Goal: Task Accomplishment & Management: Use online tool/utility

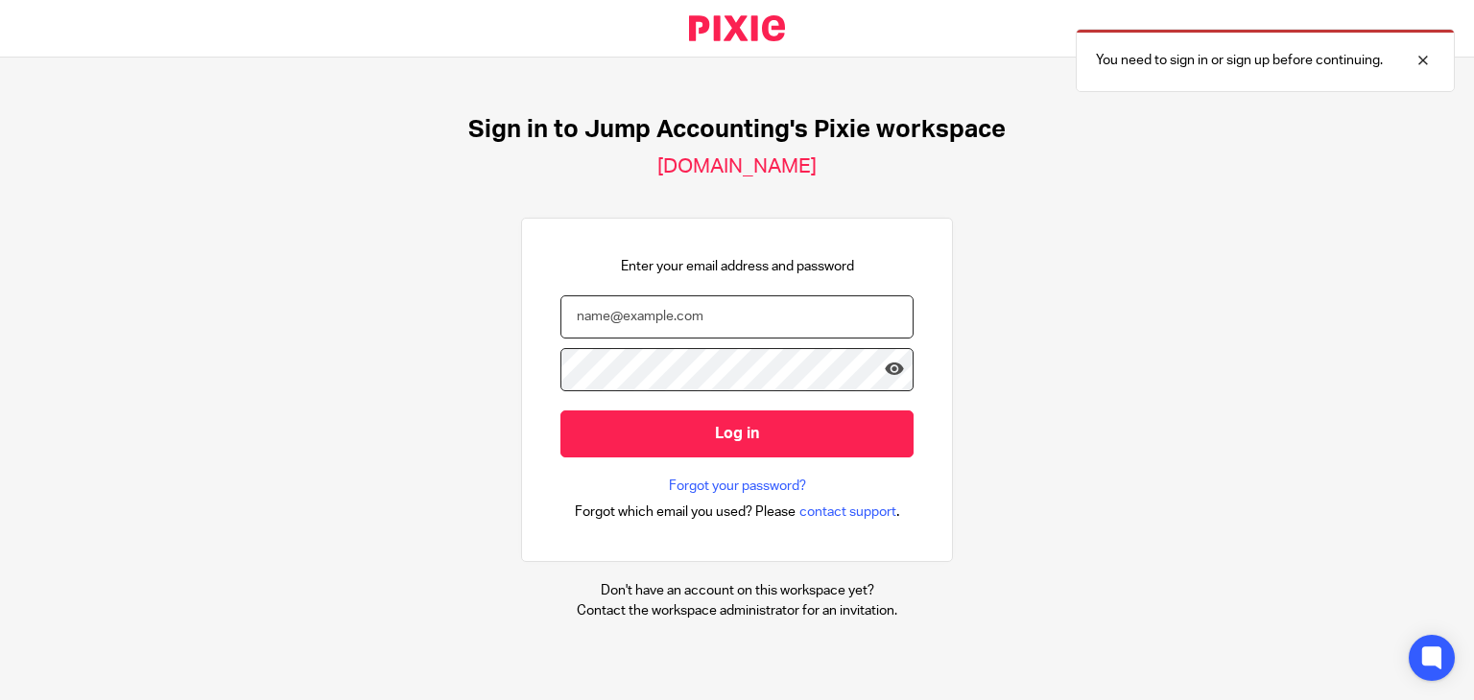
click at [741, 306] on input "email" at bounding box center [736, 317] width 353 height 43
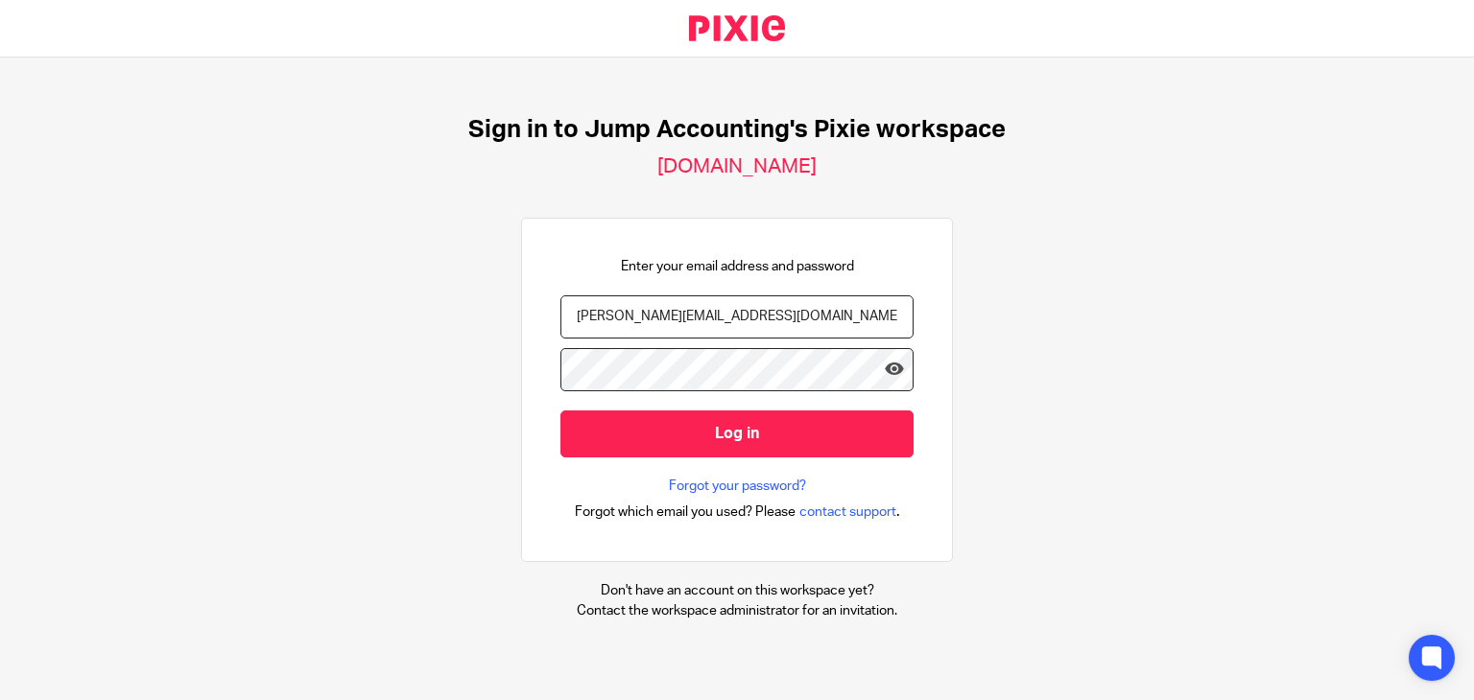
type input "swetha.r@riseaccounting.co.uk"
click at [560, 411] on input "Log in" at bounding box center [736, 434] width 353 height 47
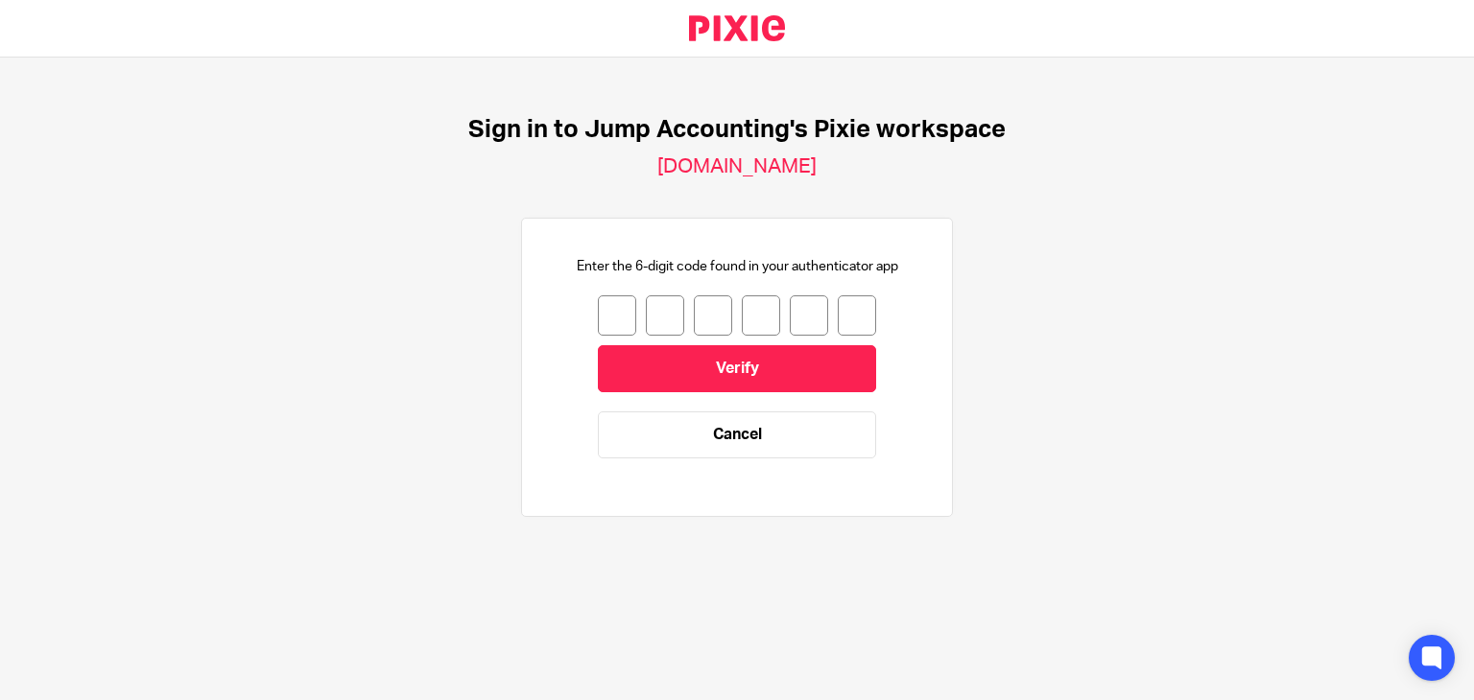
click at [603, 316] on input "number" at bounding box center [617, 316] width 38 height 40
type input "7"
type input "9"
type input "8"
type input "4"
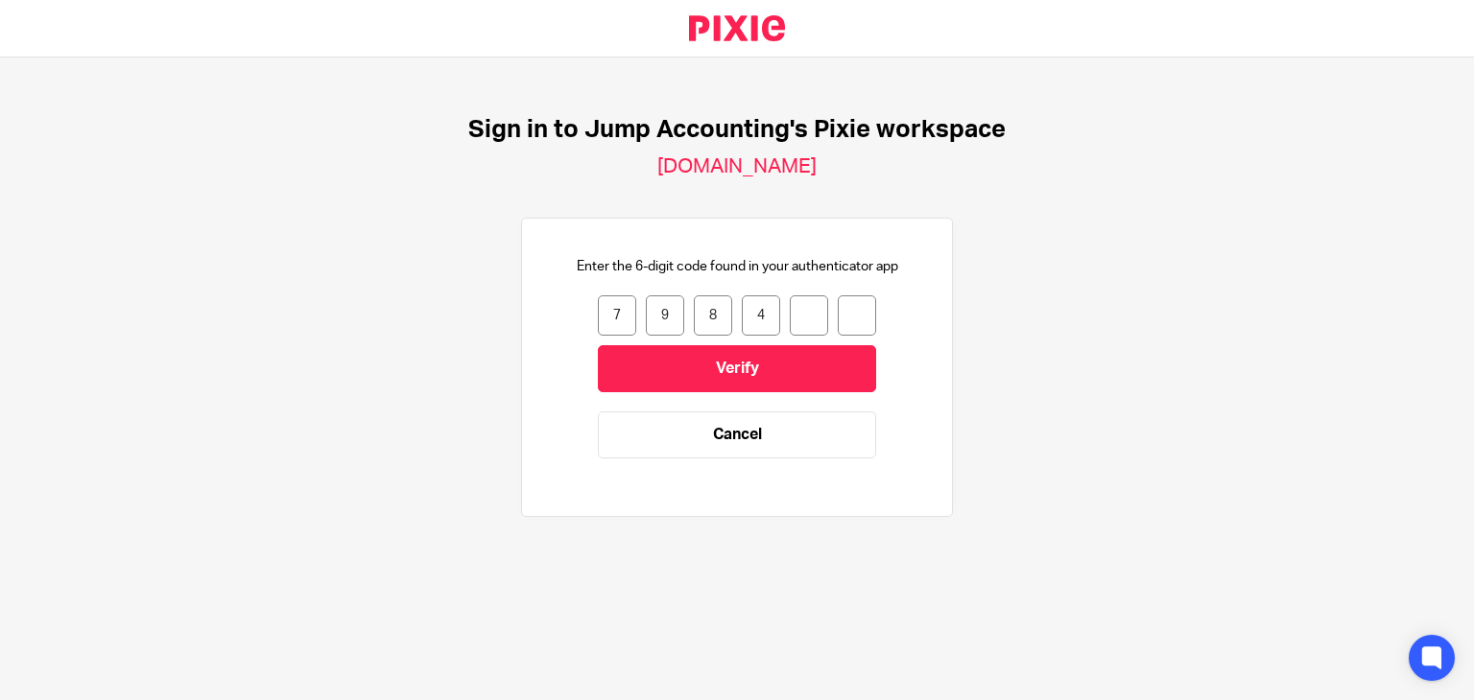
type input "8"
type input "3"
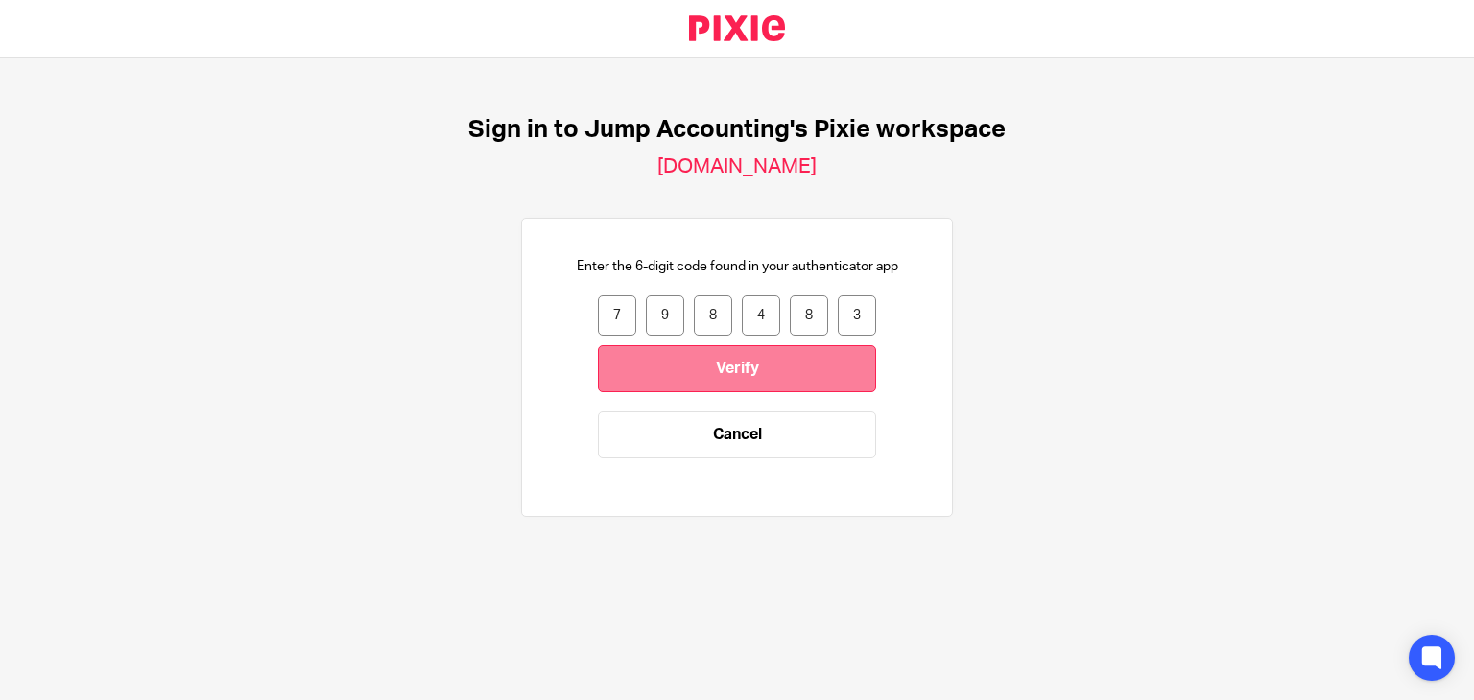
click at [689, 357] on input "Verify" at bounding box center [737, 368] width 278 height 47
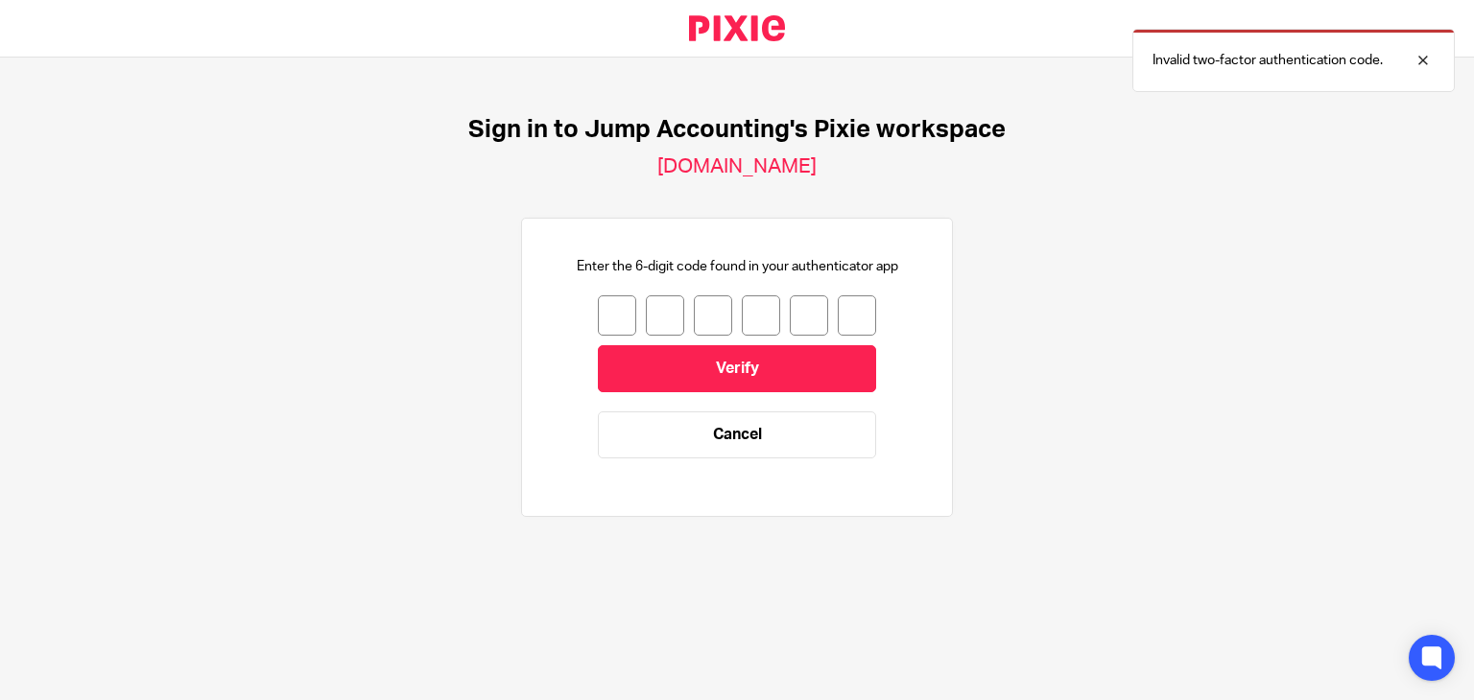
click at [598, 320] on input "number" at bounding box center [617, 316] width 38 height 40
type input "2"
type input "0"
type input "8"
type input "4"
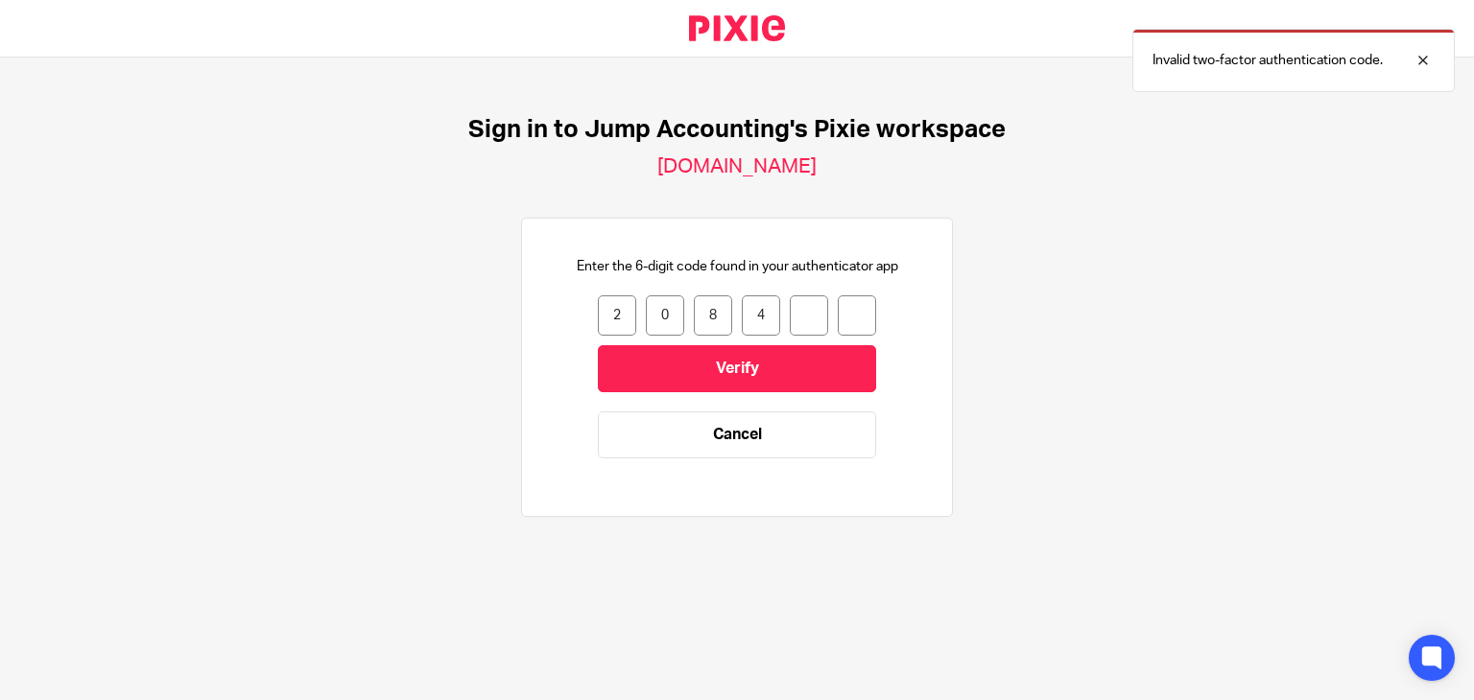
type input "1"
type input "2"
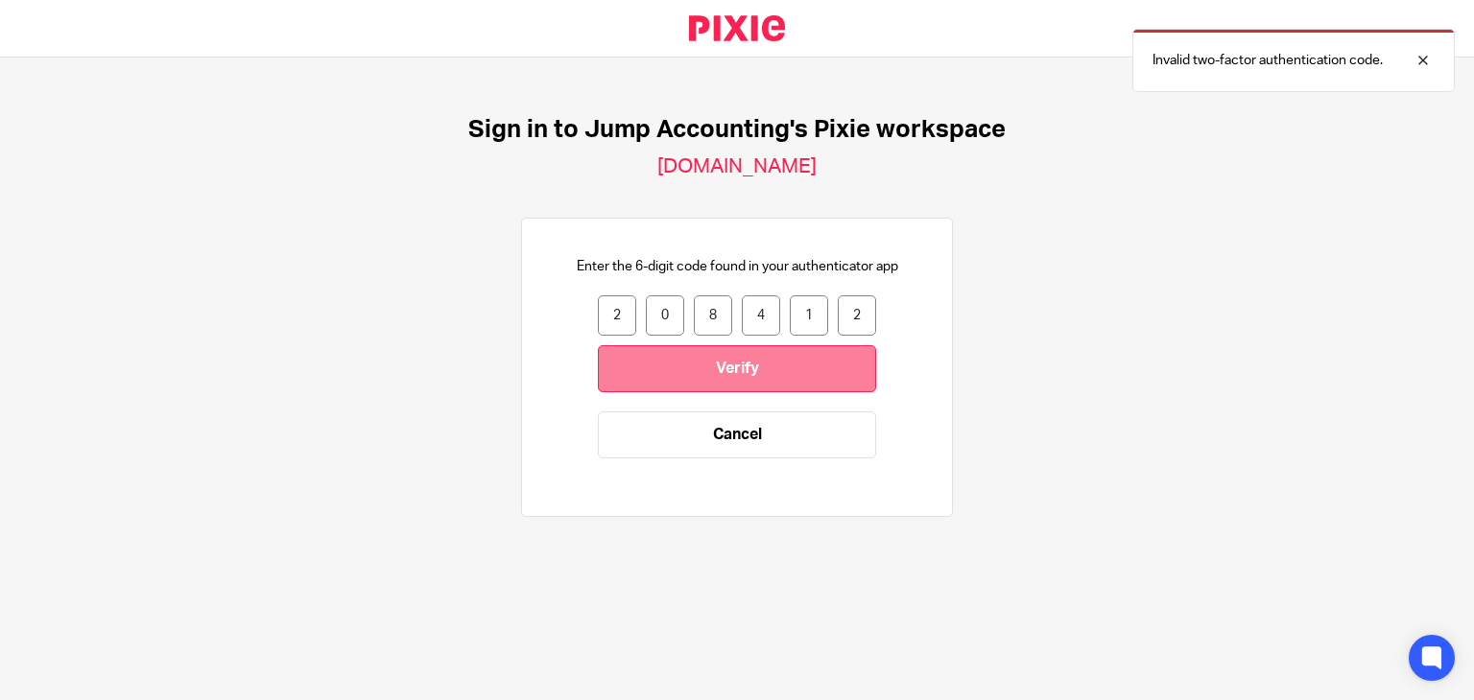
click at [697, 370] on input "Verify" at bounding box center [737, 368] width 278 height 47
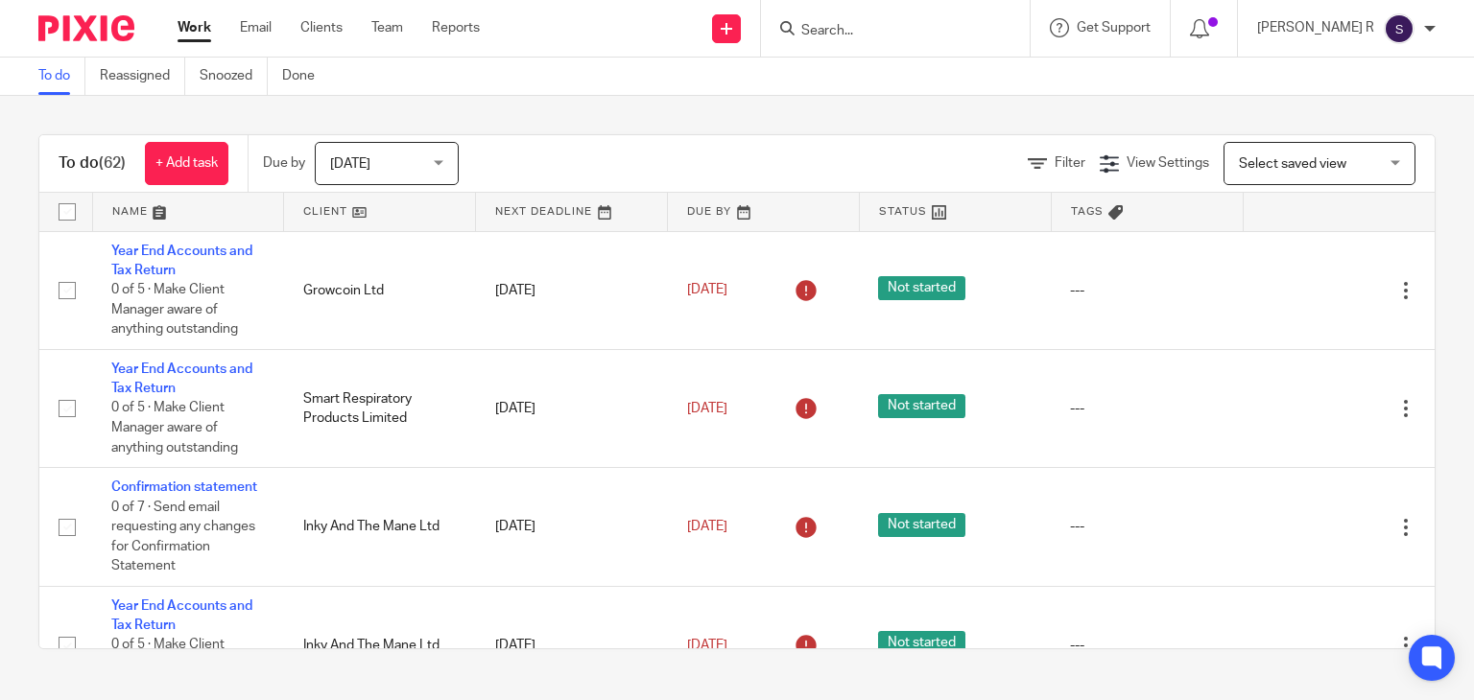
click at [918, 33] on input "Search" at bounding box center [885, 31] width 173 height 17
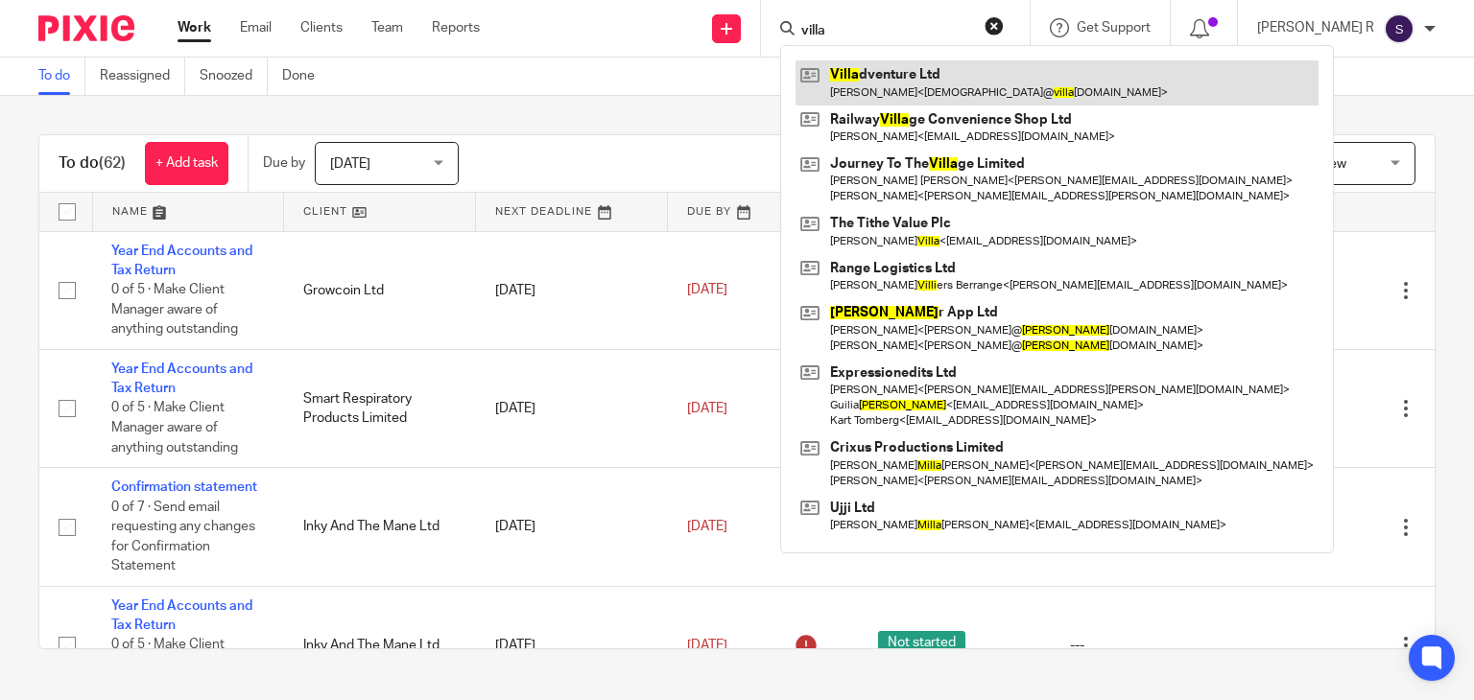
type input "villa"
click at [1006, 74] on link at bounding box center [1056, 82] width 523 height 44
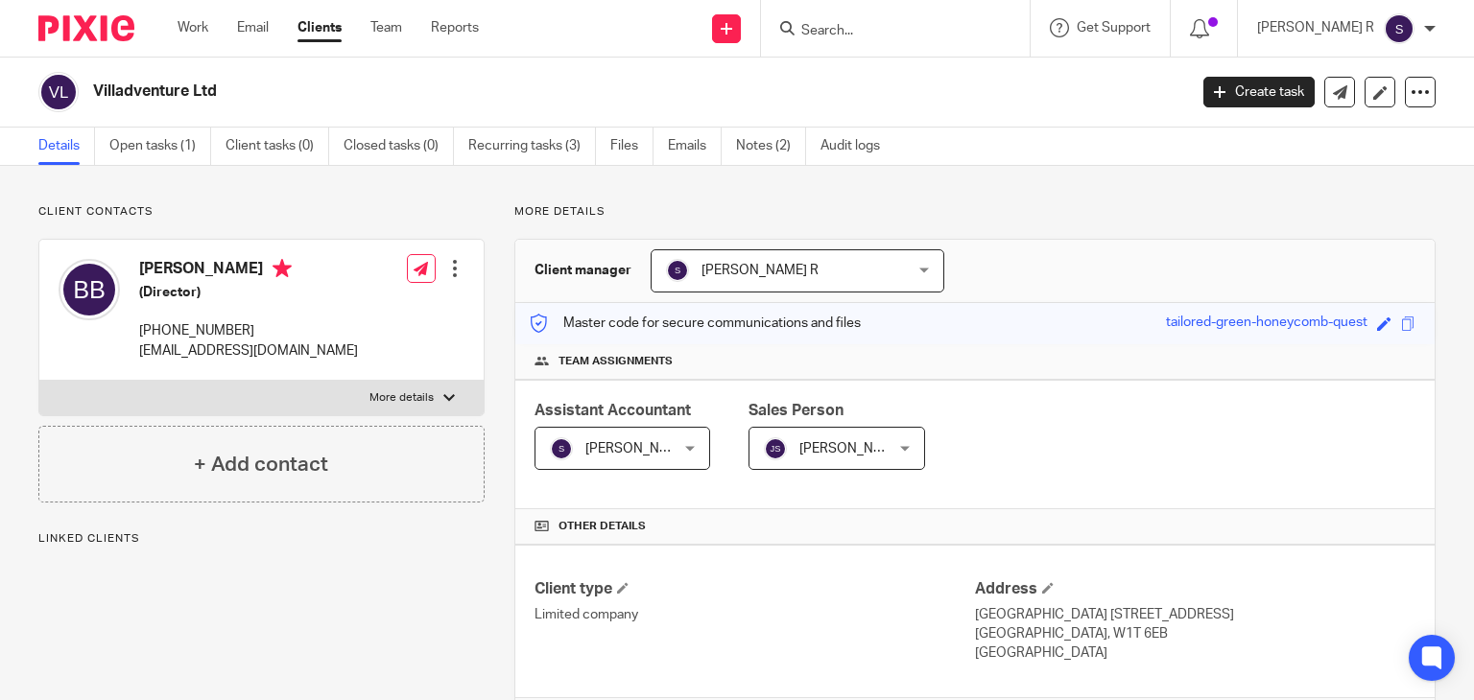
scroll to position [388, 0]
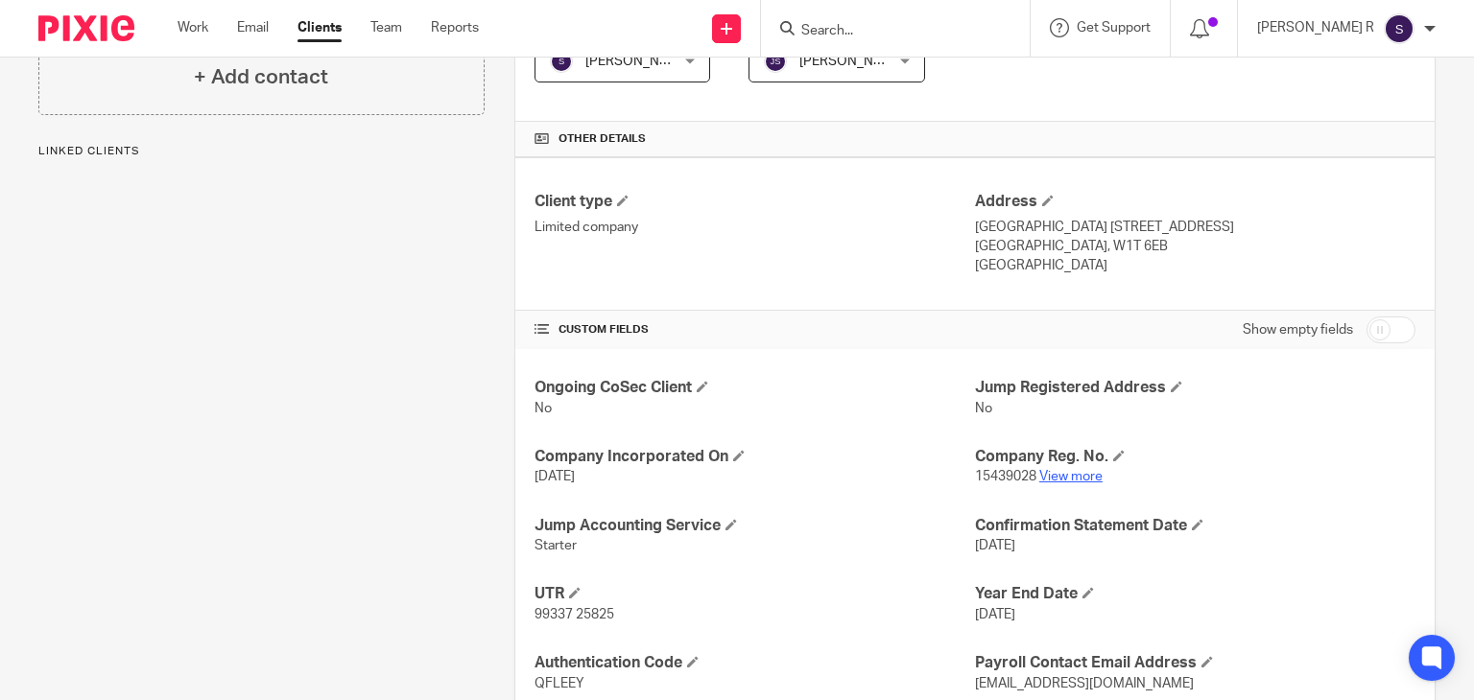
click at [1069, 476] on link "View more" at bounding box center [1070, 476] width 63 height 13
